Goal: Find specific page/section: Find specific page/section

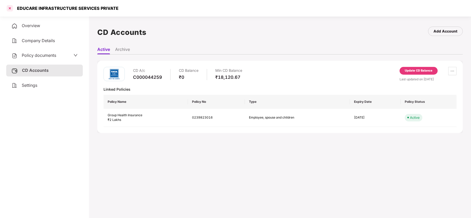
click at [11, 9] on div at bounding box center [10, 8] width 8 height 8
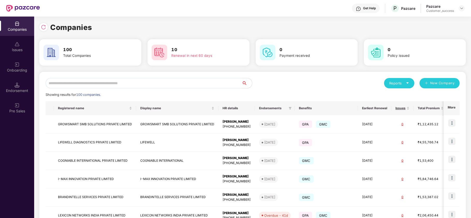
click at [111, 82] on input "text" at bounding box center [144, 83] width 196 height 10
click at [450, 123] on img at bounding box center [451, 123] width 7 height 7
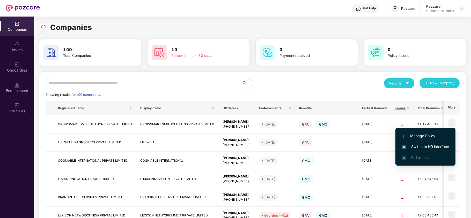
click at [447, 147] on span "Switch to HR interface" at bounding box center [425, 147] width 47 height 6
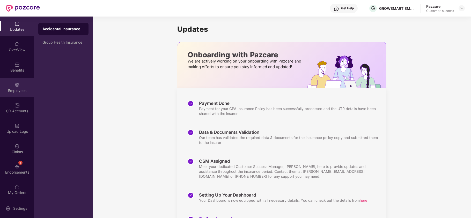
click at [11, 78] on div "Employees" at bounding box center [17, 87] width 34 height 19
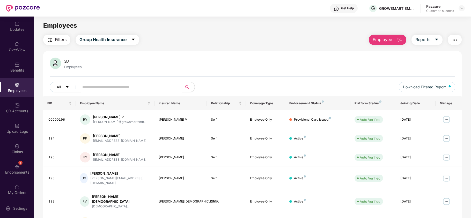
click at [69, 41] on button "Filters" at bounding box center [56, 40] width 27 height 10
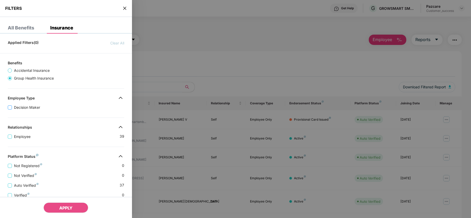
click at [20, 108] on span "Decision Maker" at bounding box center [27, 108] width 30 height 6
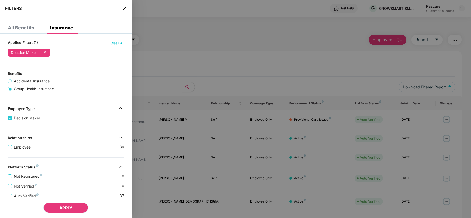
click at [66, 208] on span "APPLY" at bounding box center [65, 208] width 13 height 5
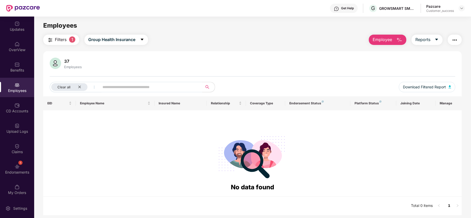
click at [64, 38] on span "Filters" at bounding box center [61, 40] width 12 height 6
